Goal: Entertainment & Leisure: Consume media (video, audio)

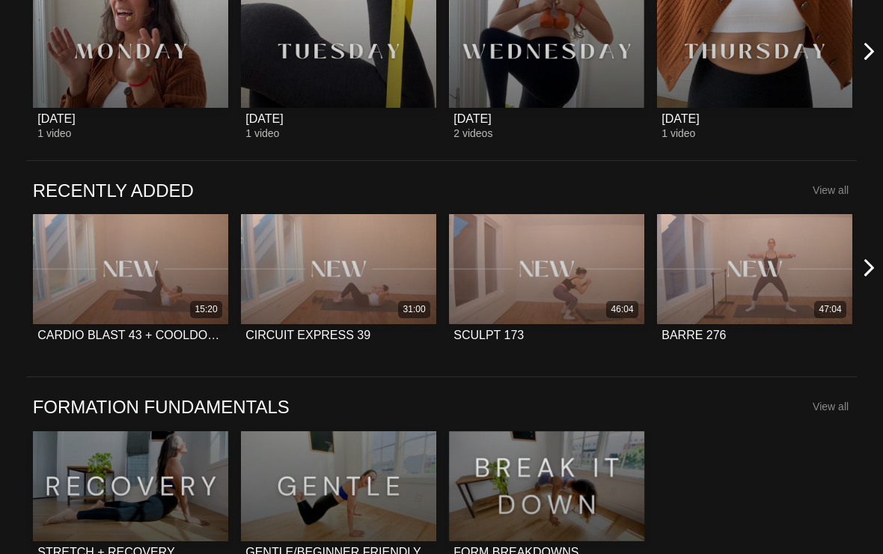
scroll to position [869, 0]
click at [867, 262] on icon at bounding box center [869, 267] width 19 height 19
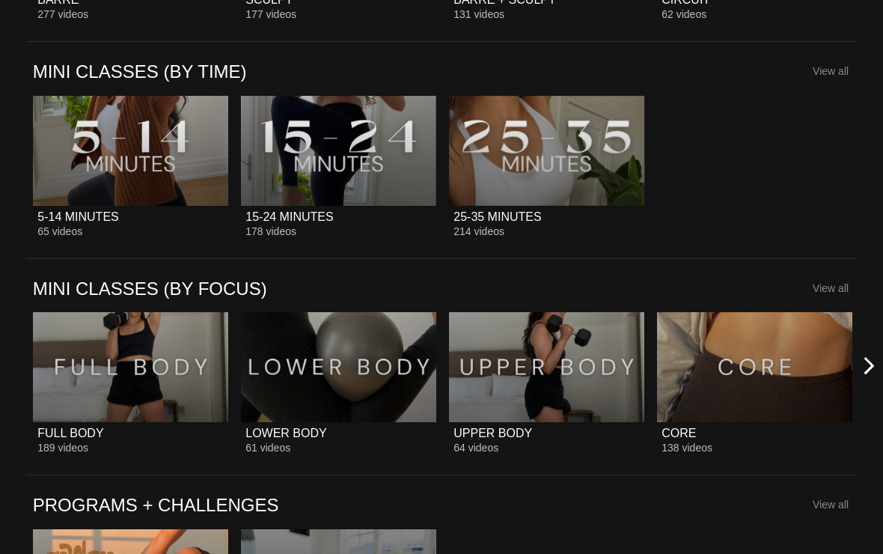
scroll to position [1637, 0]
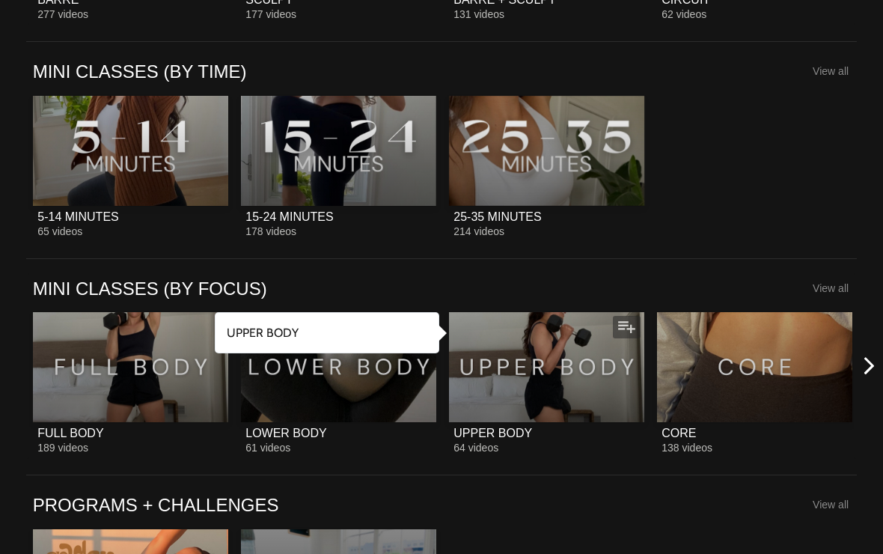
click at [544, 370] on div at bounding box center [546, 367] width 195 height 110
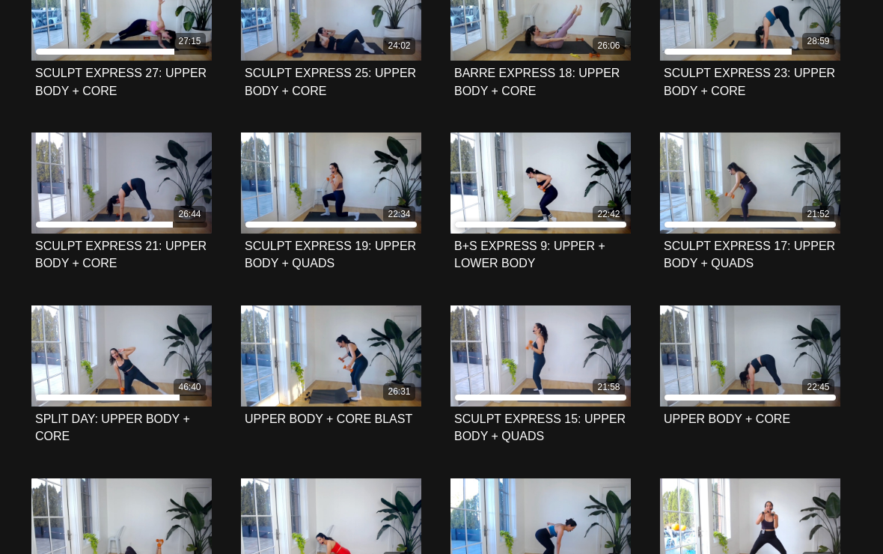
scroll to position [1111, 0]
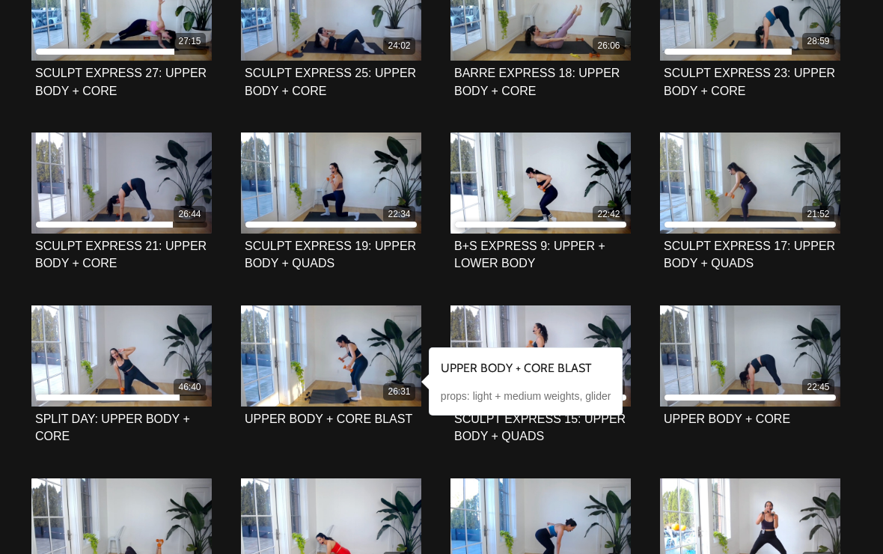
click at [335, 358] on icon at bounding box center [331, 356] width 45 height 26
